Goal: Find specific page/section: Find specific page/section

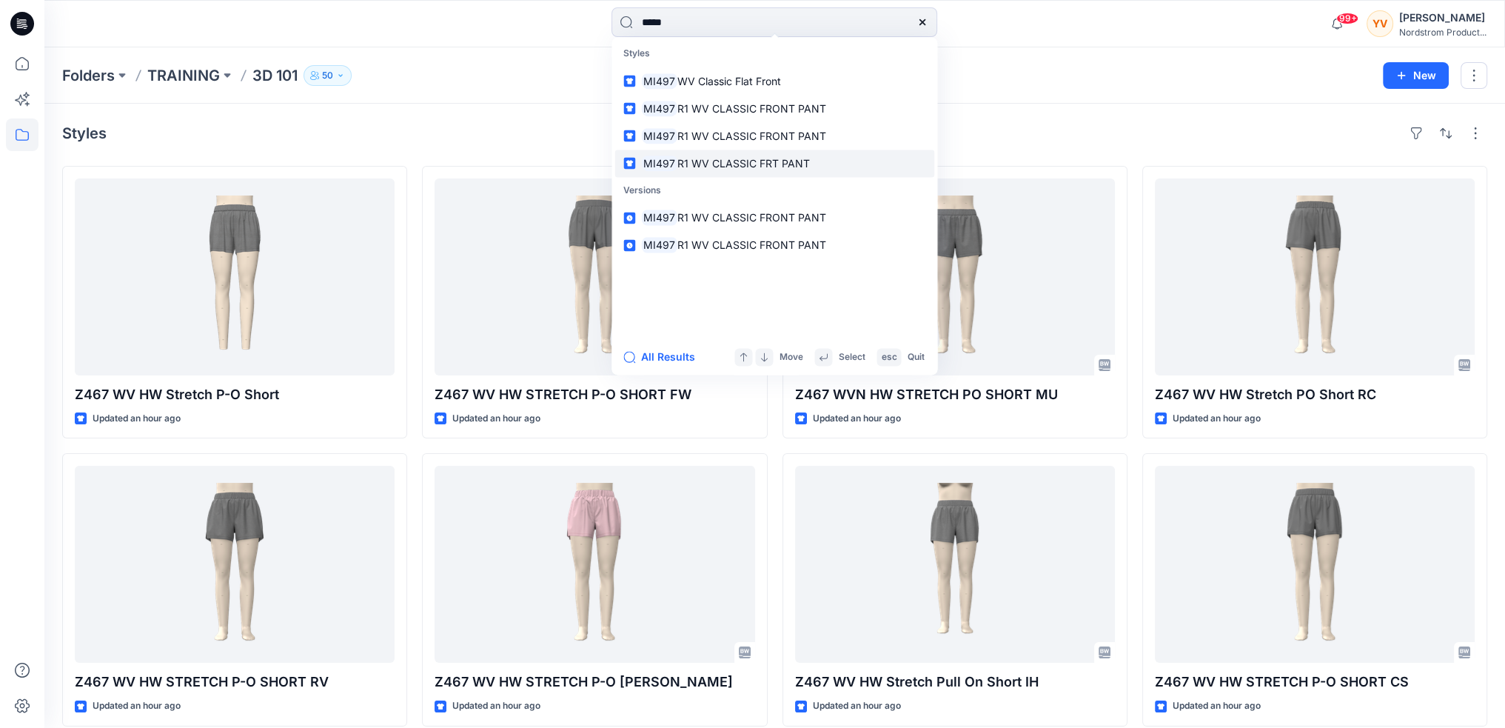
type input "*****"
click at [719, 159] on span "R1 WV CLASSIC FRT PANT" at bounding box center [743, 163] width 132 height 13
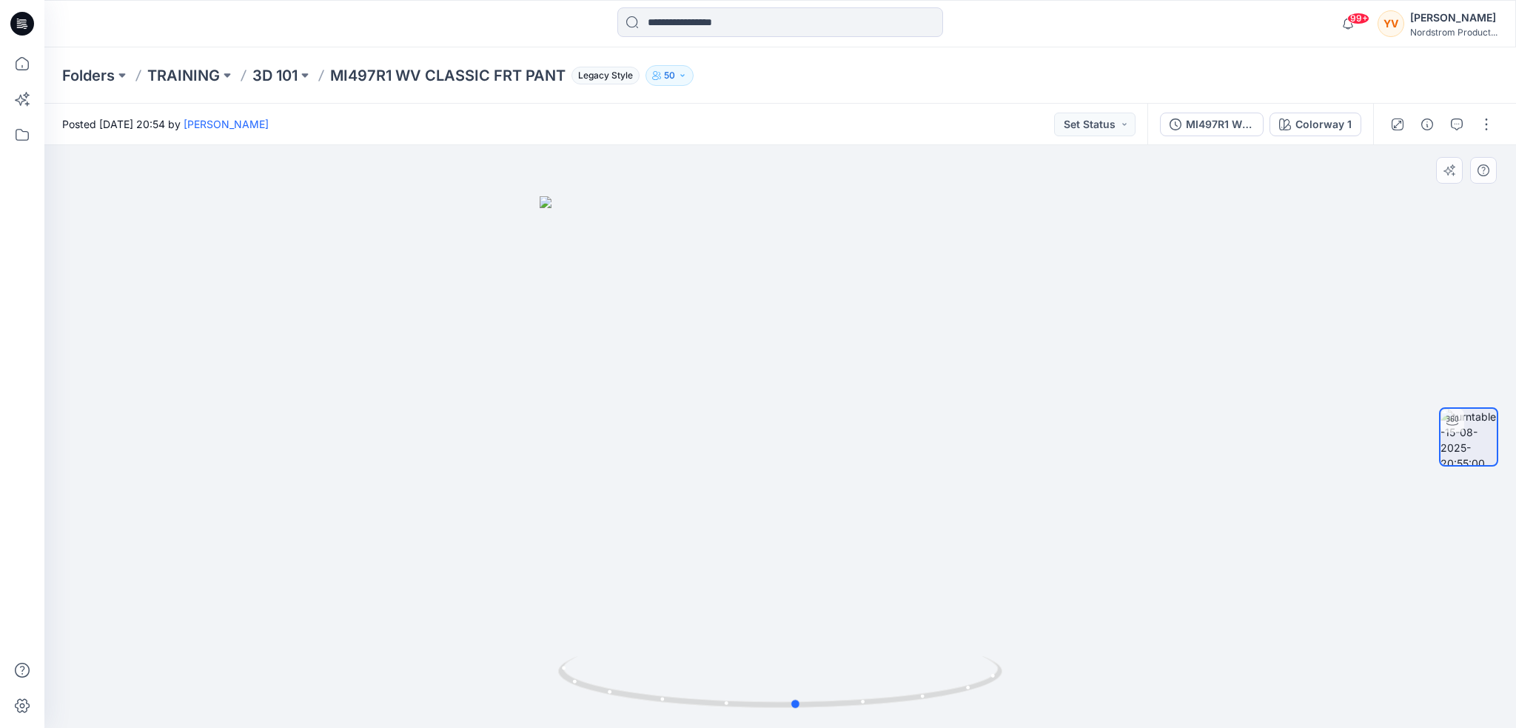
drag, startPoint x: 933, startPoint y: 306, endPoint x: 949, endPoint y: 369, distance: 65.0
click at [949, 369] on div at bounding box center [779, 436] width 1471 height 583
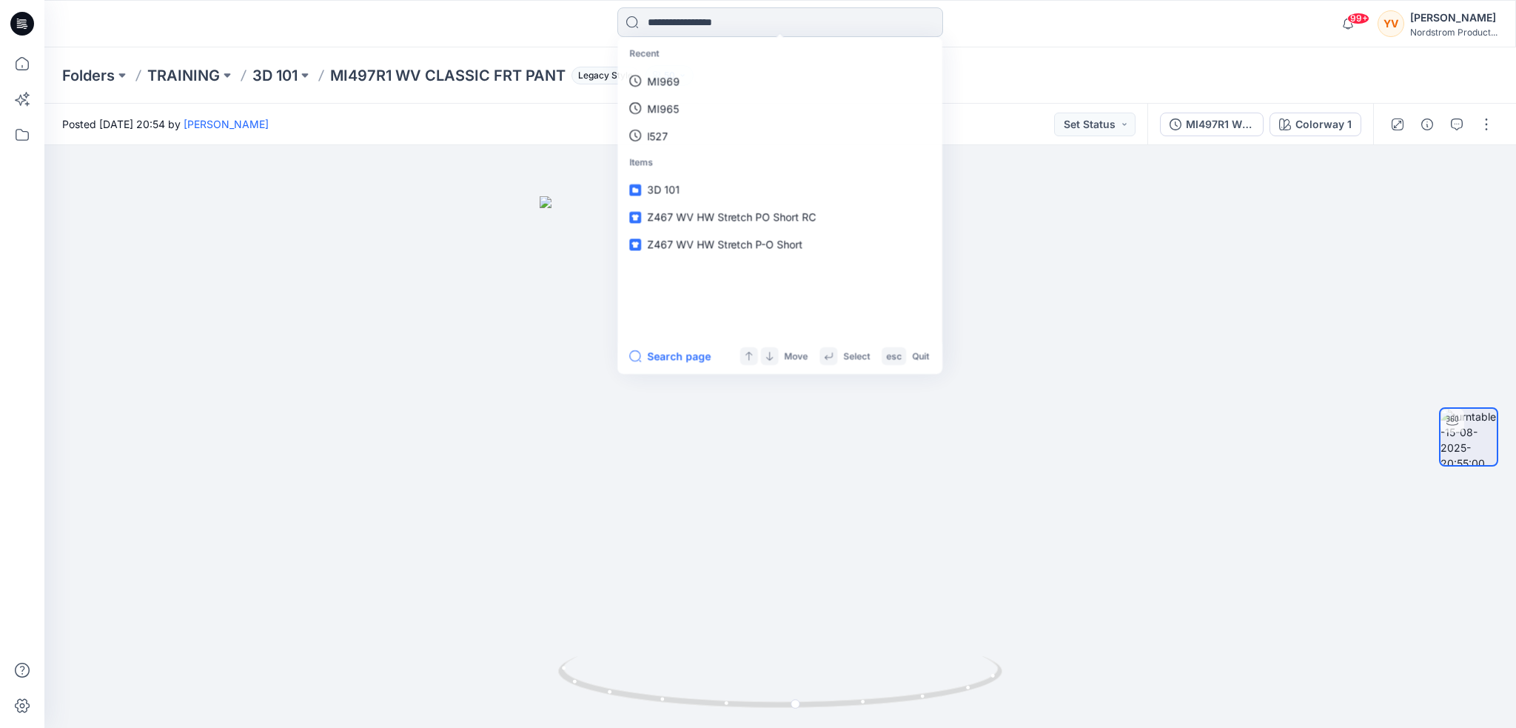
click at [706, 24] on input at bounding box center [780, 22] width 326 height 30
click at [750, 187] on span "MI497R1 WV CLASSIC FRT PANT" at bounding box center [729, 190] width 164 height 13
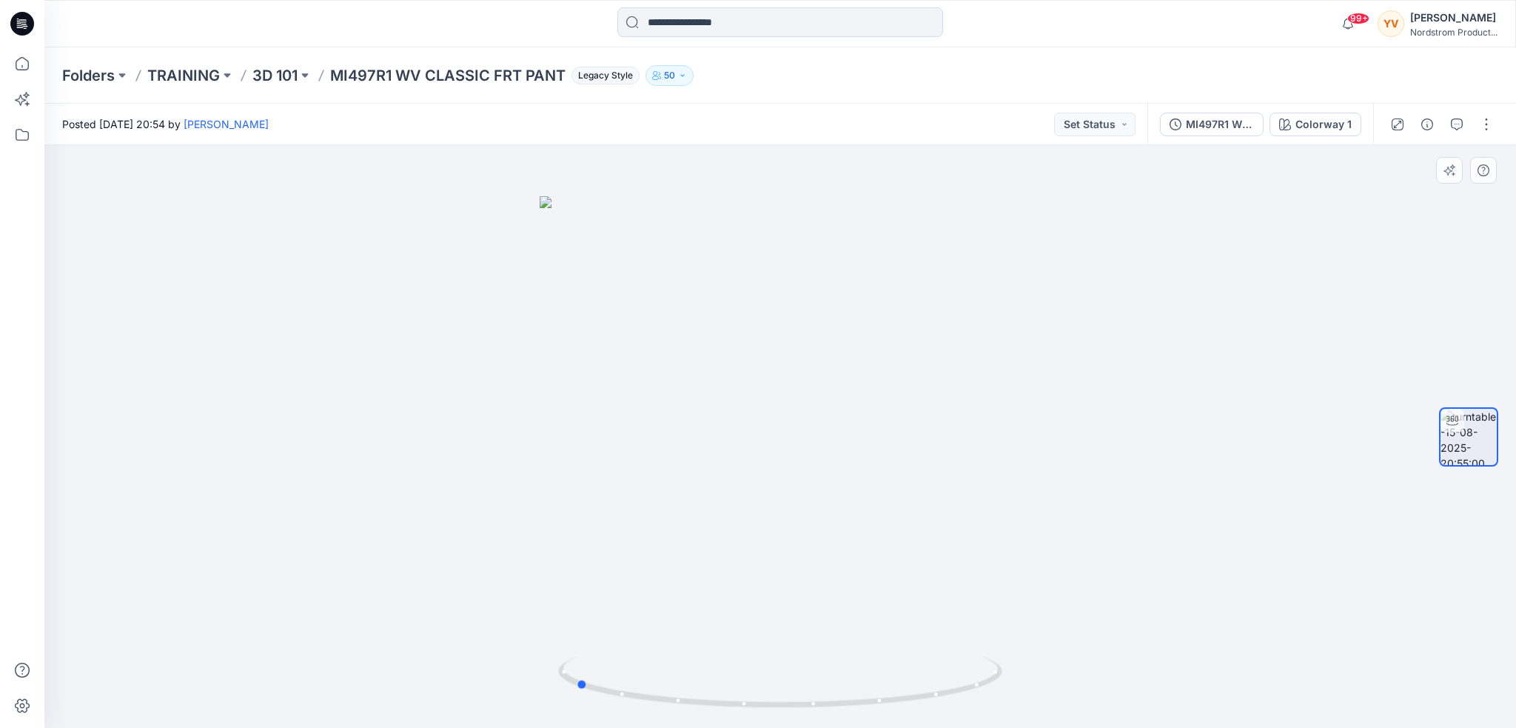
drag, startPoint x: 967, startPoint y: 369, endPoint x: 762, endPoint y: 403, distance: 208.0
click at [762, 403] on div at bounding box center [779, 436] width 1471 height 583
